Goal: Check status

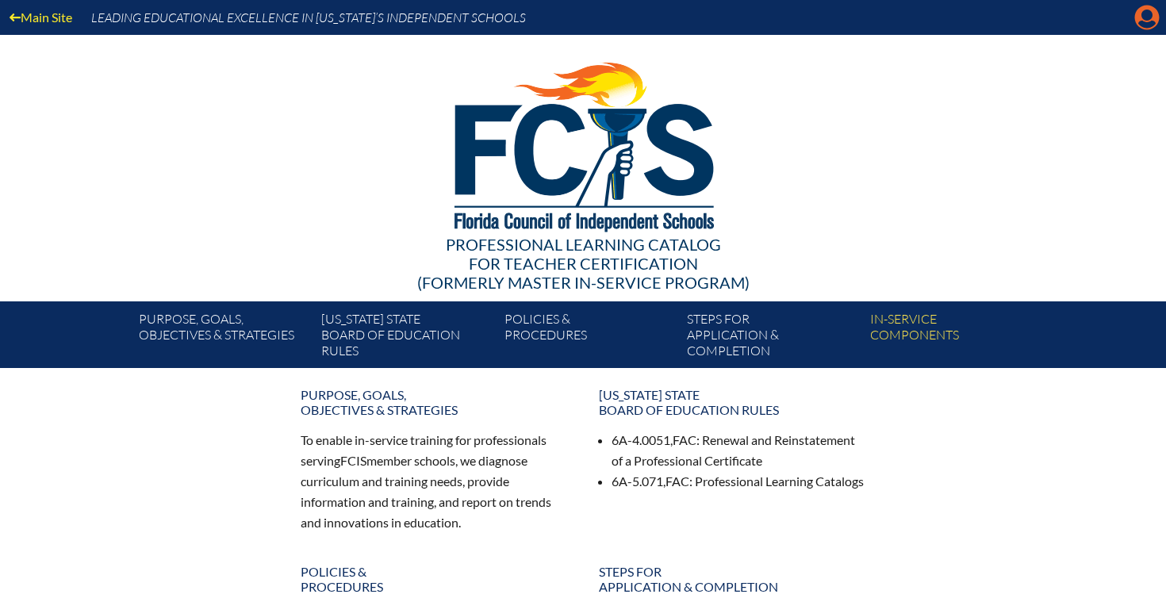
click at [1144, 20] on icon at bounding box center [1147, 18] width 25 height 25
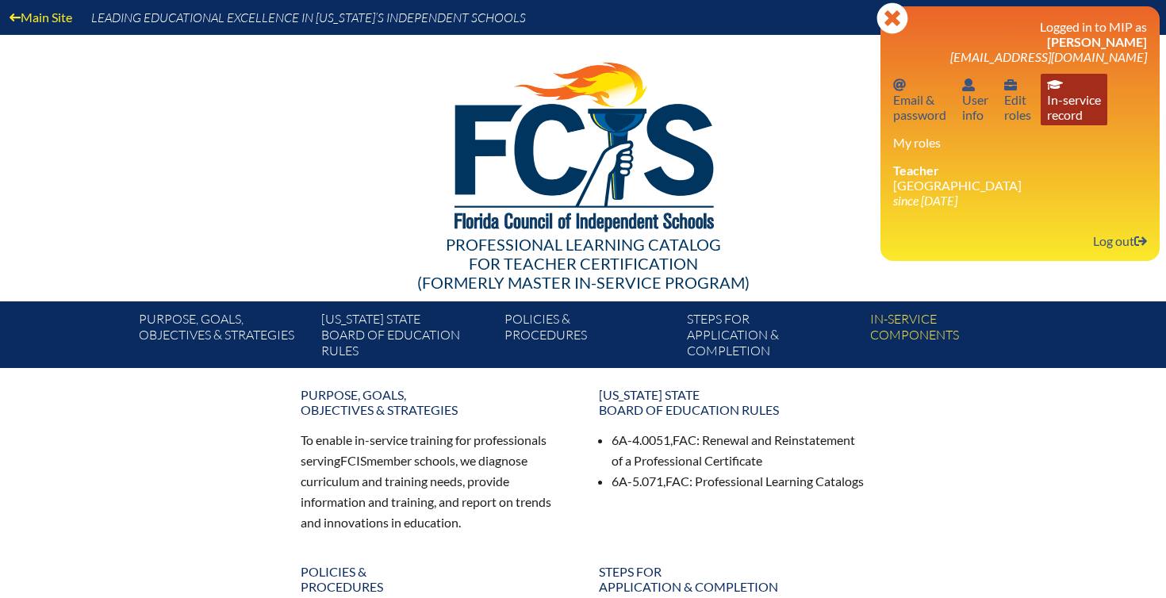
click at [1064, 79] on link "In-service record In-service record" at bounding box center [1073, 100] width 67 height 52
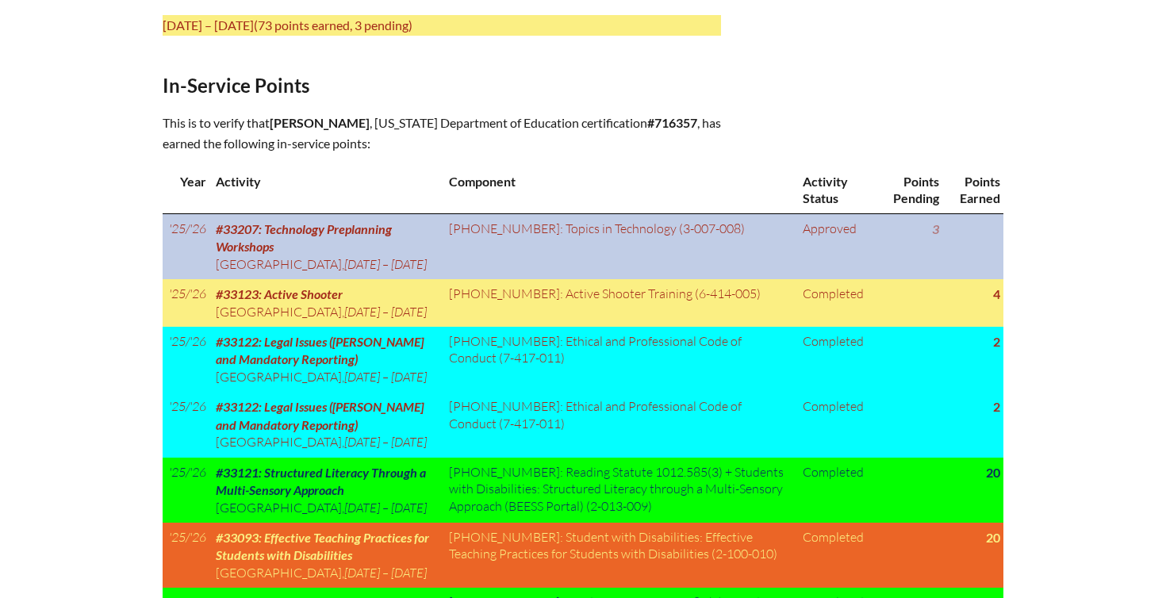
scroll to position [739, 0]
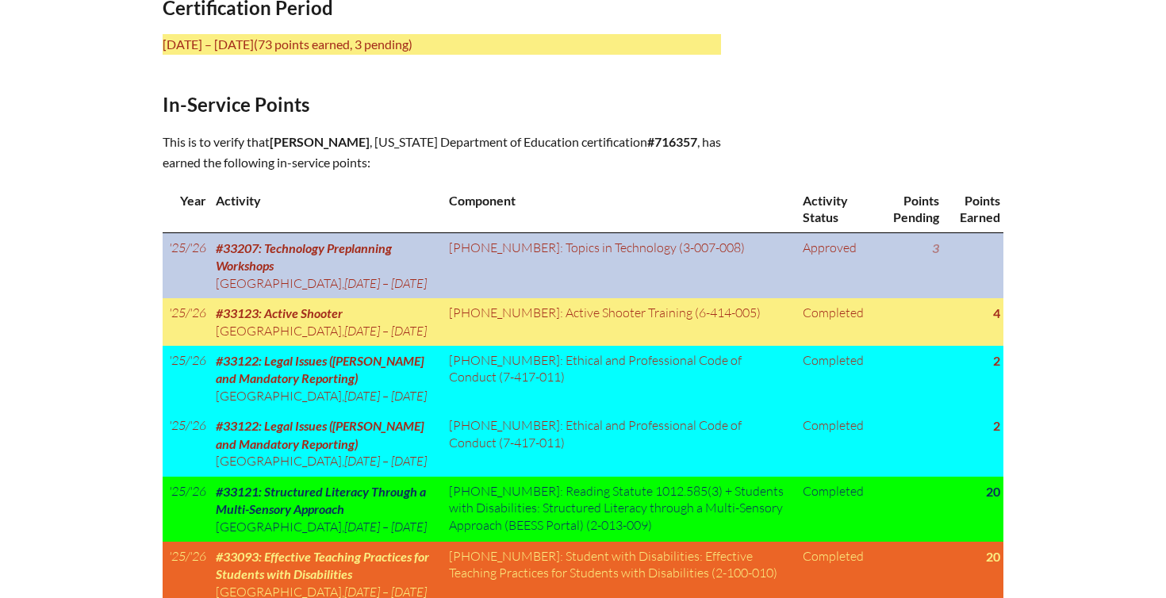
click at [310, 268] on td "#33207: Technology Preplanning Workshops [GEOGRAPHIC_DATA] , [DATE] – [DATE]" at bounding box center [325, 265] width 233 height 66
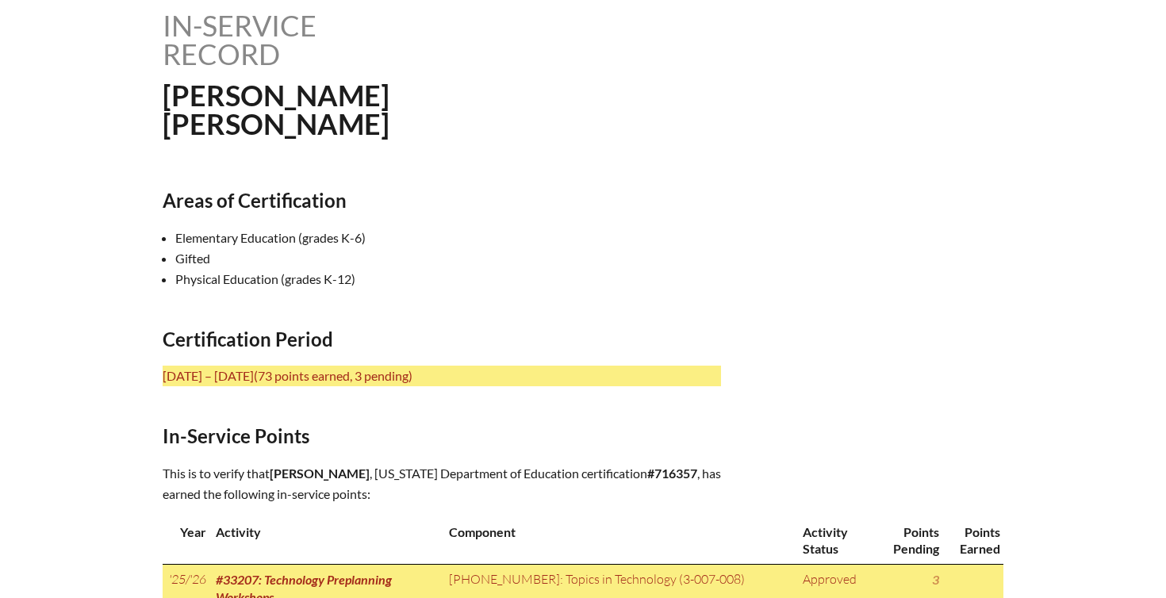
scroll to position [0, 0]
